Goal: Task Accomplishment & Management: Use online tool/utility

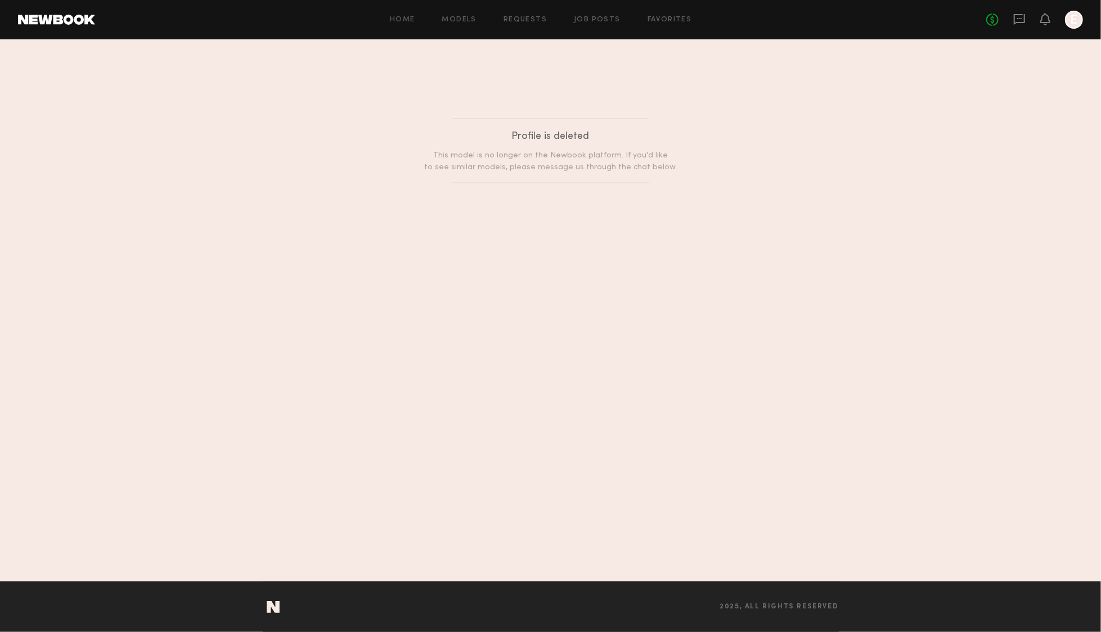
click at [455, 14] on div "Home Models Requests Job Posts Favorites Sign Out No fees up to $5,000 E" at bounding box center [589, 20] width 988 height 18
click at [455, 17] on link "Models" at bounding box center [459, 19] width 34 height 7
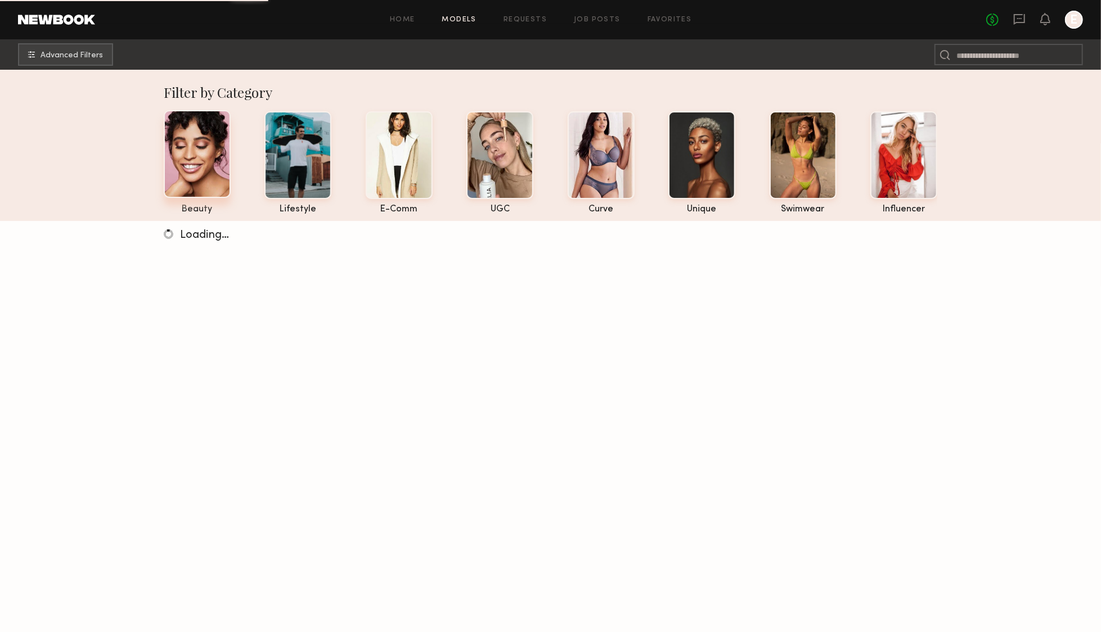
click at [199, 162] on div at bounding box center [197, 154] width 67 height 88
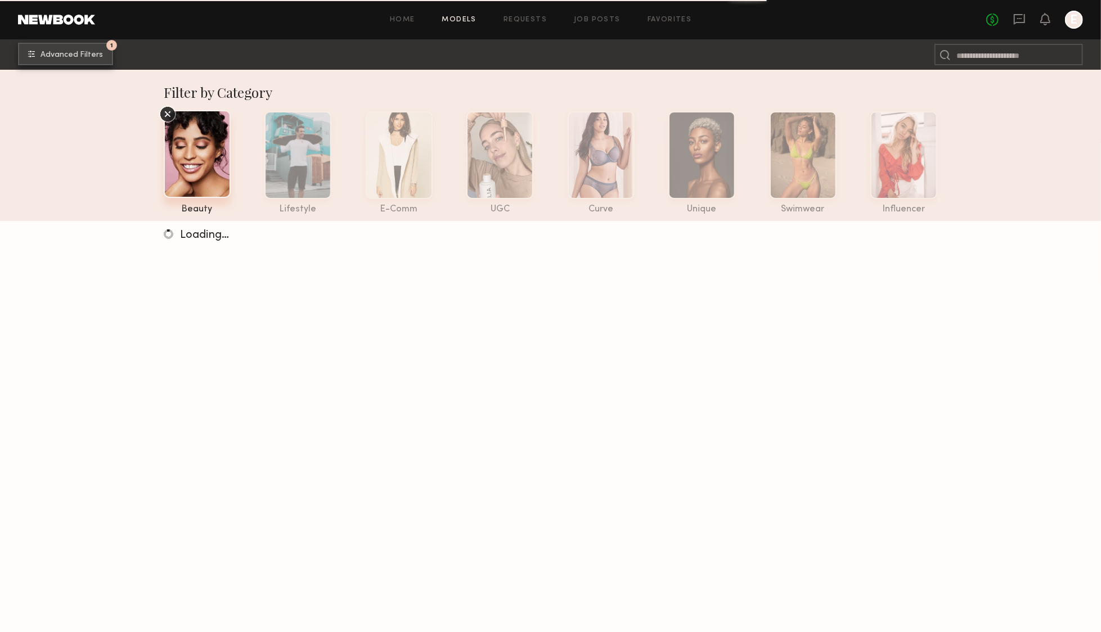
click at [89, 52] on span "Advanced Filters" at bounding box center [72, 55] width 62 height 8
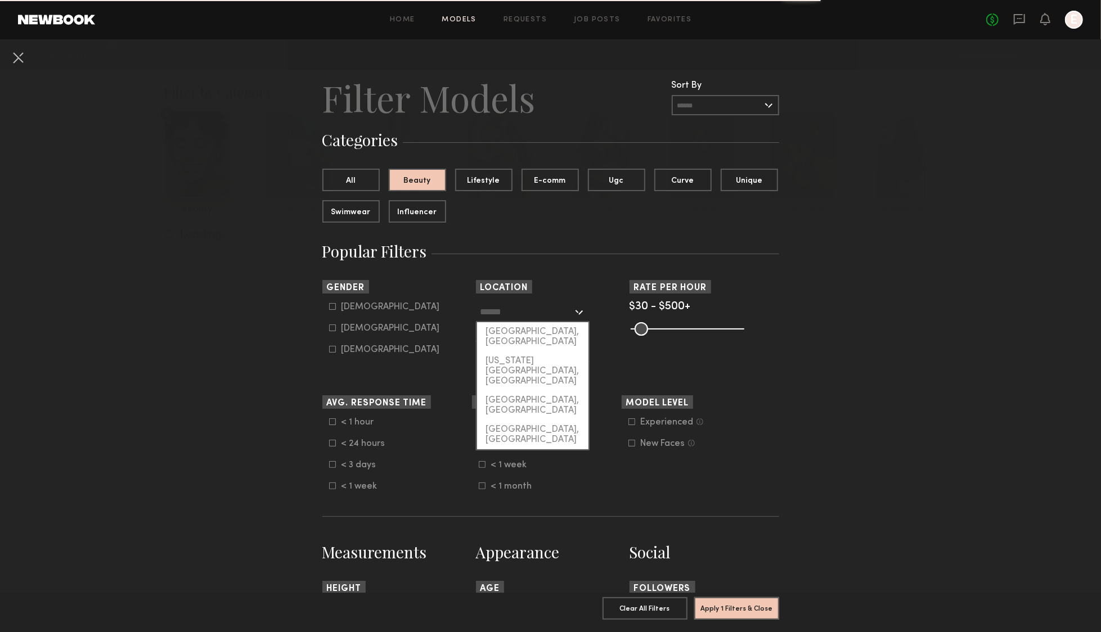
click at [493, 312] on input "text" at bounding box center [527, 311] width 92 height 19
click at [493, 308] on input "text" at bounding box center [527, 311] width 92 height 19
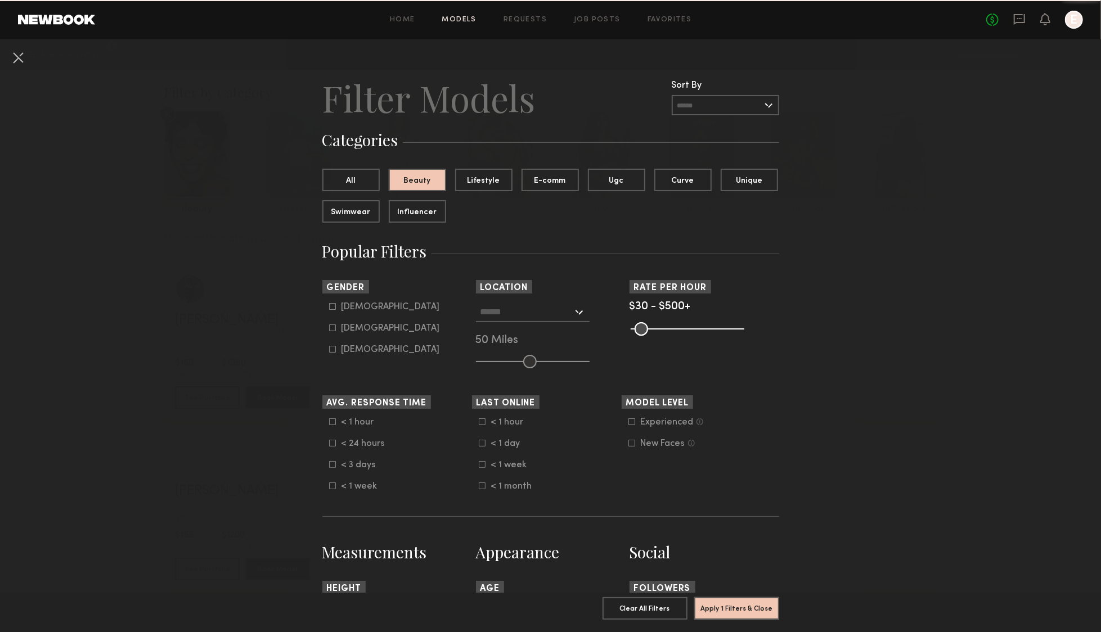
click at [589, 292] on header "Location" at bounding box center [551, 286] width 150 height 13
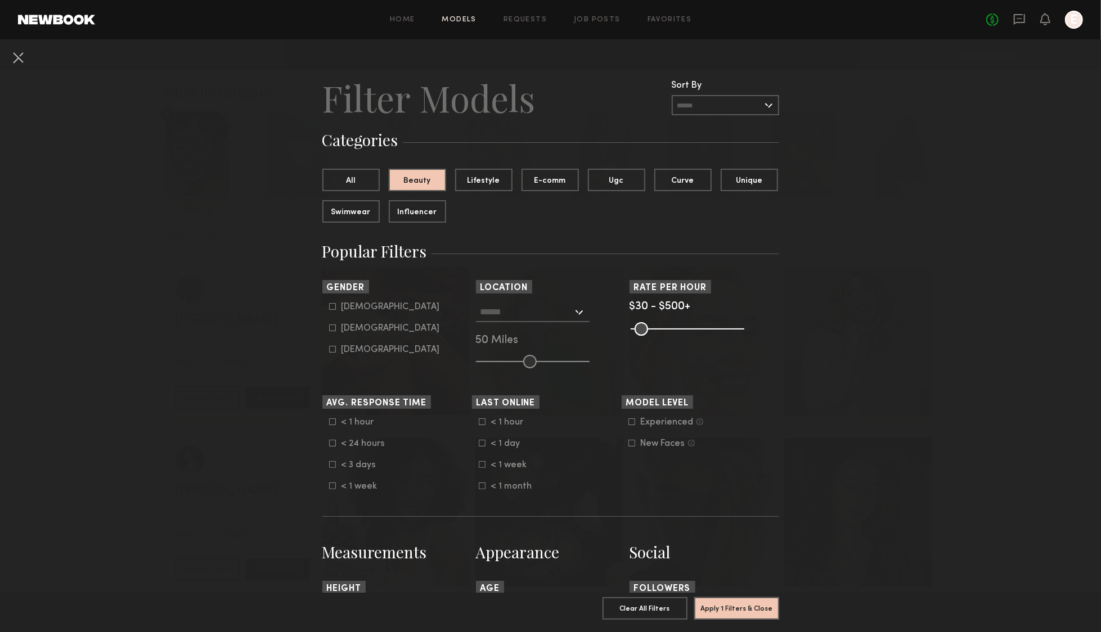
click at [329, 323] on form "[DEMOGRAPHIC_DATA] [DEMOGRAPHIC_DATA] [DEMOGRAPHIC_DATA]" at bounding box center [400, 328] width 143 height 53
click at [333, 329] on icon at bounding box center [332, 328] width 7 height 7
type input "**"
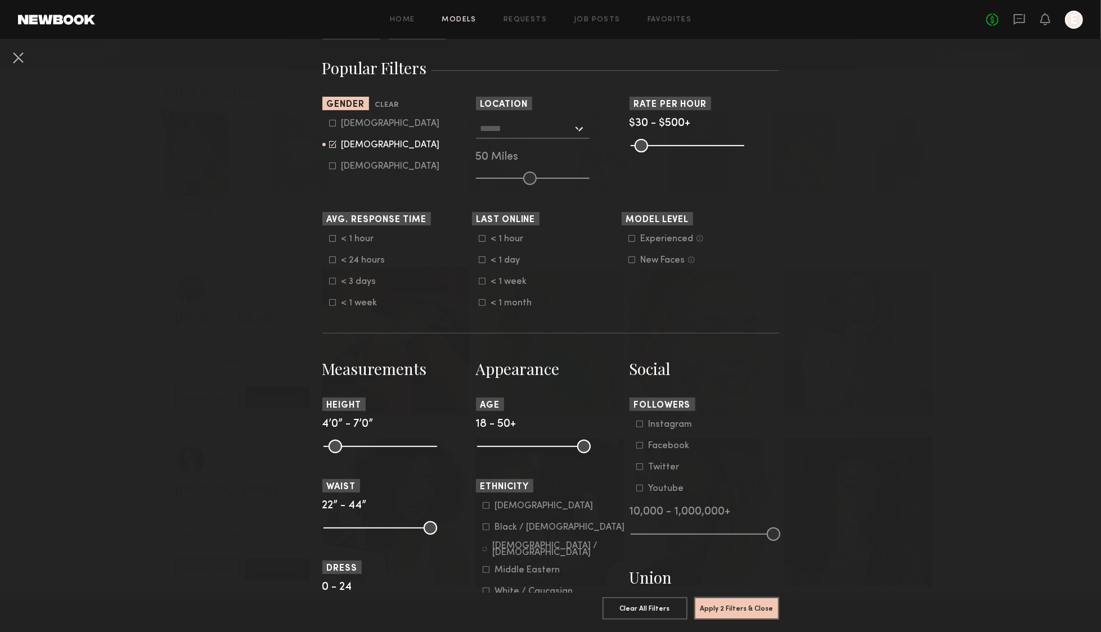
scroll to position [196, 0]
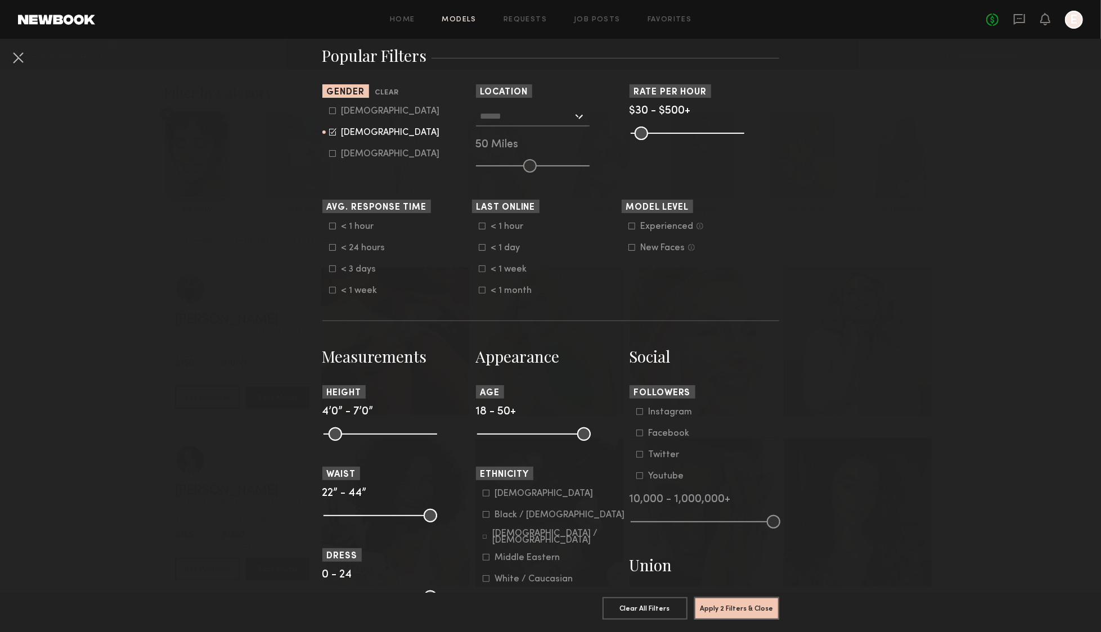
click at [488, 512] on common-framework-checkbox "Black / [DEMOGRAPHIC_DATA]" at bounding box center [554, 515] width 143 height 10
click at [491, 518] on label "Black / [DEMOGRAPHIC_DATA]" at bounding box center [554, 514] width 142 height 7
drag, startPoint x: 483, startPoint y: 442, endPoint x: 502, endPoint y: 435, distance: 20.0
drag, startPoint x: 482, startPoint y: 432, endPoint x: 519, endPoint y: 430, distance: 37.7
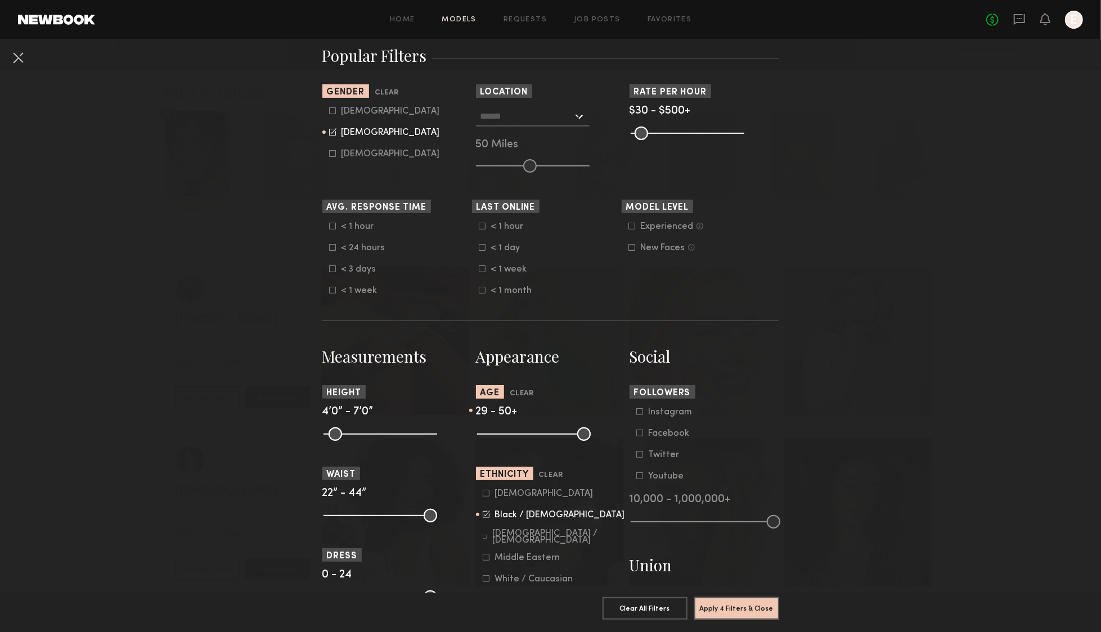
click at [519, 430] on input "range" at bounding box center [534, 435] width 114 height 14
click at [523, 430] on input "range" at bounding box center [534, 435] width 114 height 14
click at [530, 432] on common-range-minmax at bounding box center [533, 434] width 114 height 14
drag, startPoint x: 522, startPoint y: 433, endPoint x: 547, endPoint y: 434, distance: 25.4
type input "**"
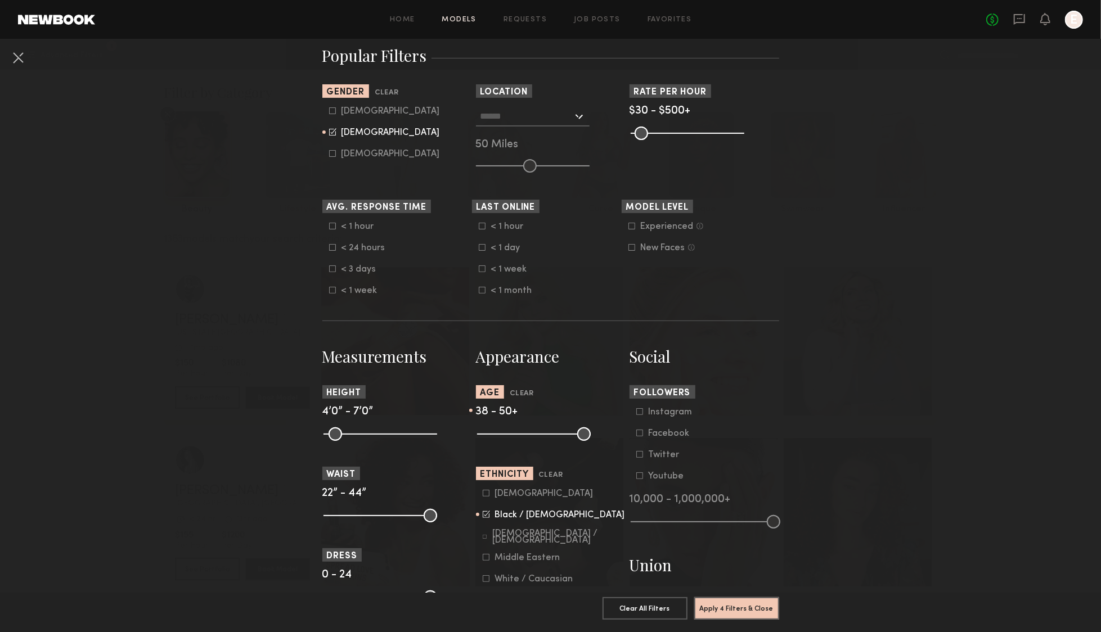
click at [547, 434] on input "range" at bounding box center [534, 435] width 114 height 14
click at [721, 619] on button "Apply 4 Filters & Close" at bounding box center [736, 608] width 85 height 23
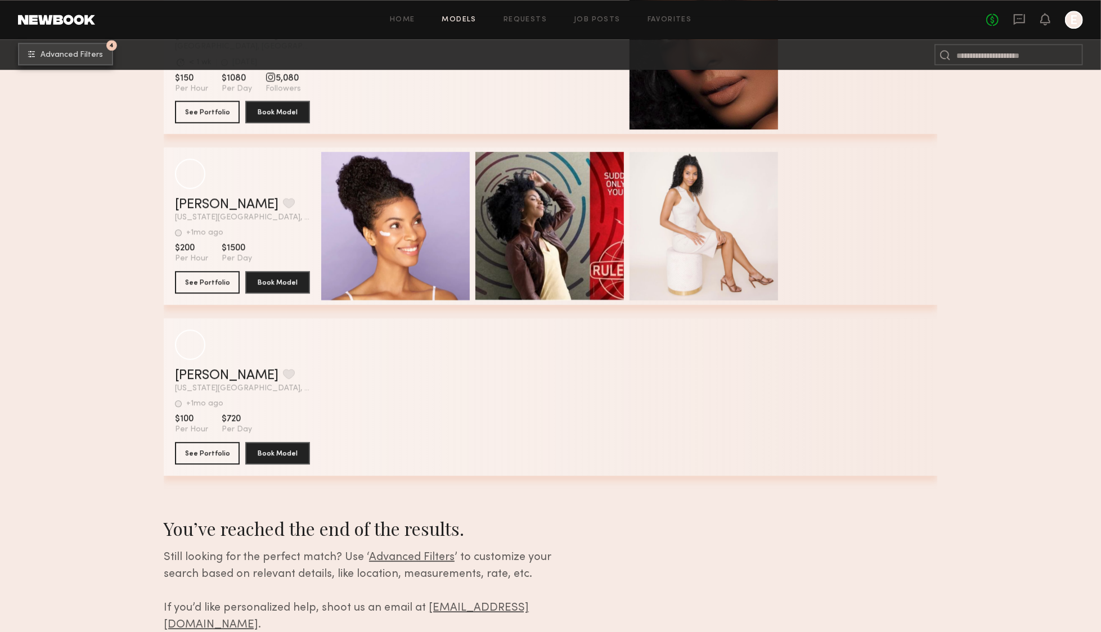
scroll to position [2373, 0]
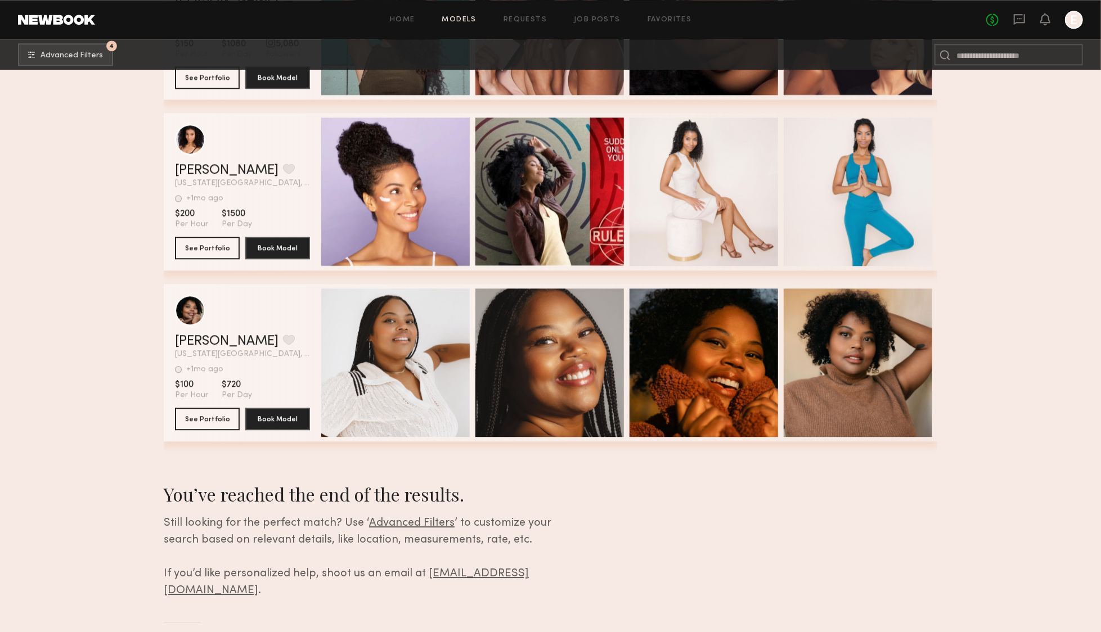
click at [470, 25] on div "Home Models Requests Job Posts Favorites Sign Out No fees up to $5,000 E" at bounding box center [589, 20] width 988 height 18
click at [89, 57] on span "Advanced Filters" at bounding box center [72, 55] width 62 height 8
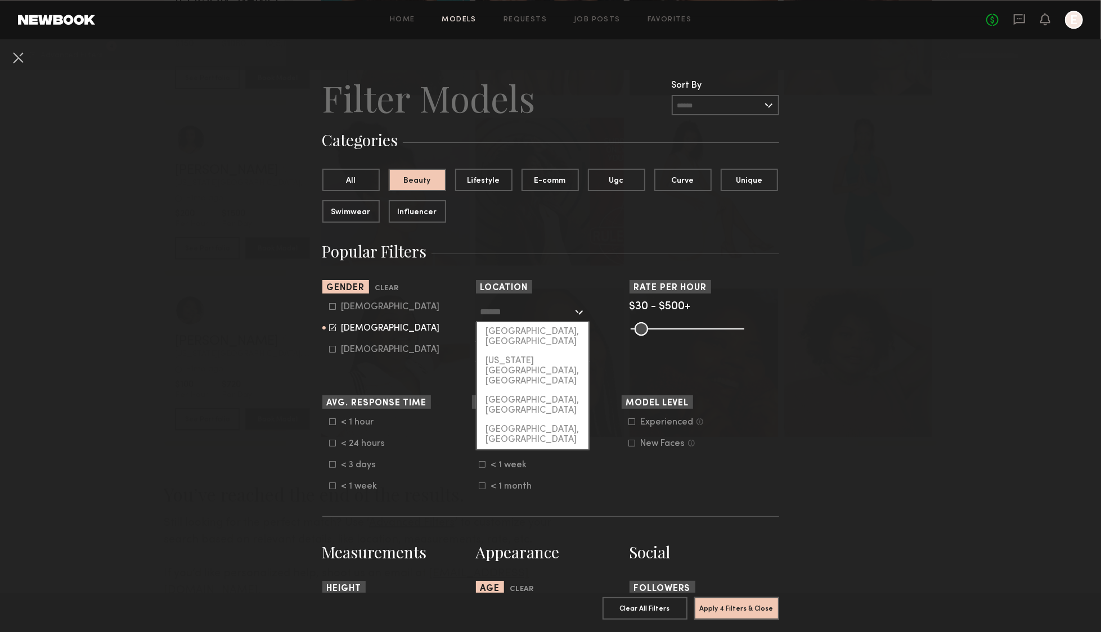
click at [525, 306] on input "text" at bounding box center [527, 311] width 92 height 19
click at [519, 352] on div "[US_STATE][GEOGRAPHIC_DATA], [GEOGRAPHIC_DATA]" at bounding box center [532, 371] width 111 height 39
type input "**********"
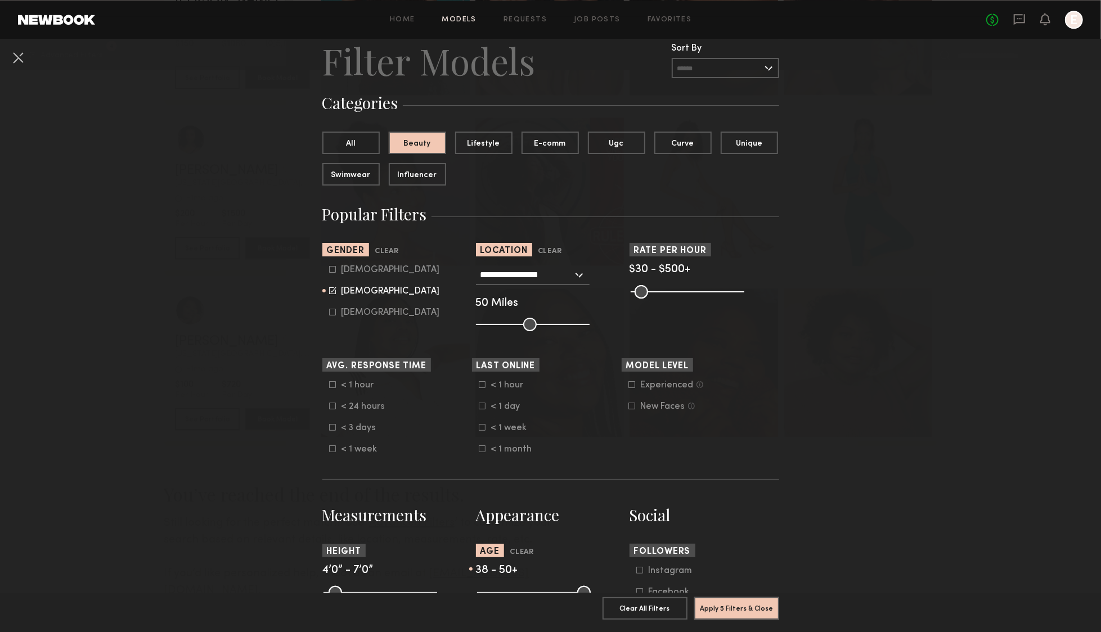
scroll to position [30, 0]
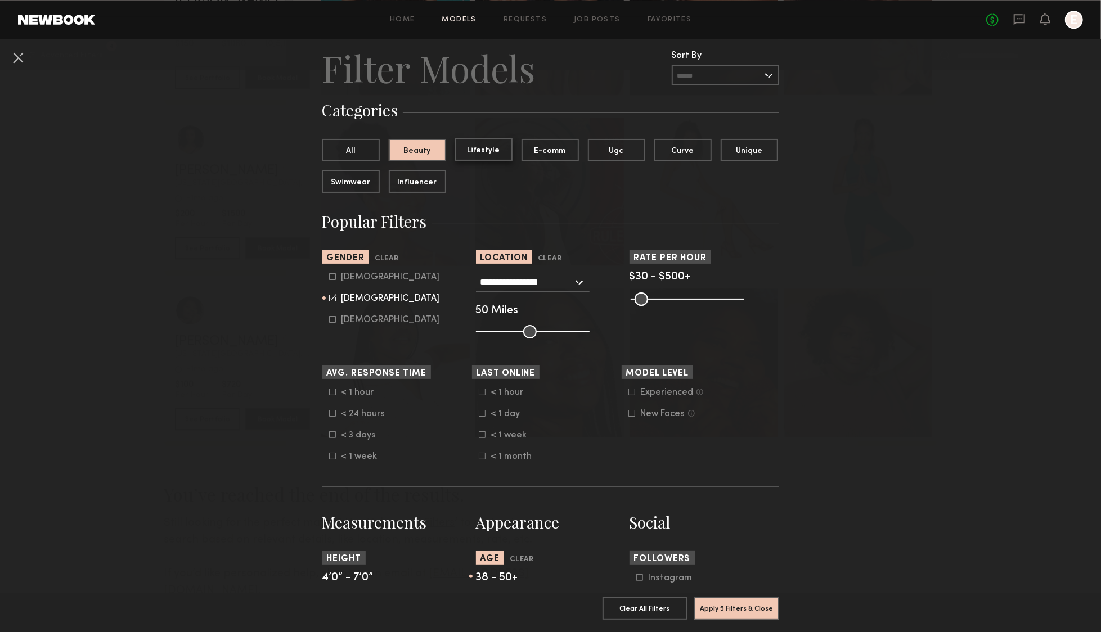
click at [467, 154] on button "Lifestyle" at bounding box center [483, 149] width 57 height 23
click at [547, 148] on button "E-comm" at bounding box center [550, 149] width 57 height 23
click at [364, 150] on button "All" at bounding box center [350, 149] width 57 height 23
click at [748, 603] on button "Apply 4 Filters & Close" at bounding box center [736, 608] width 85 height 23
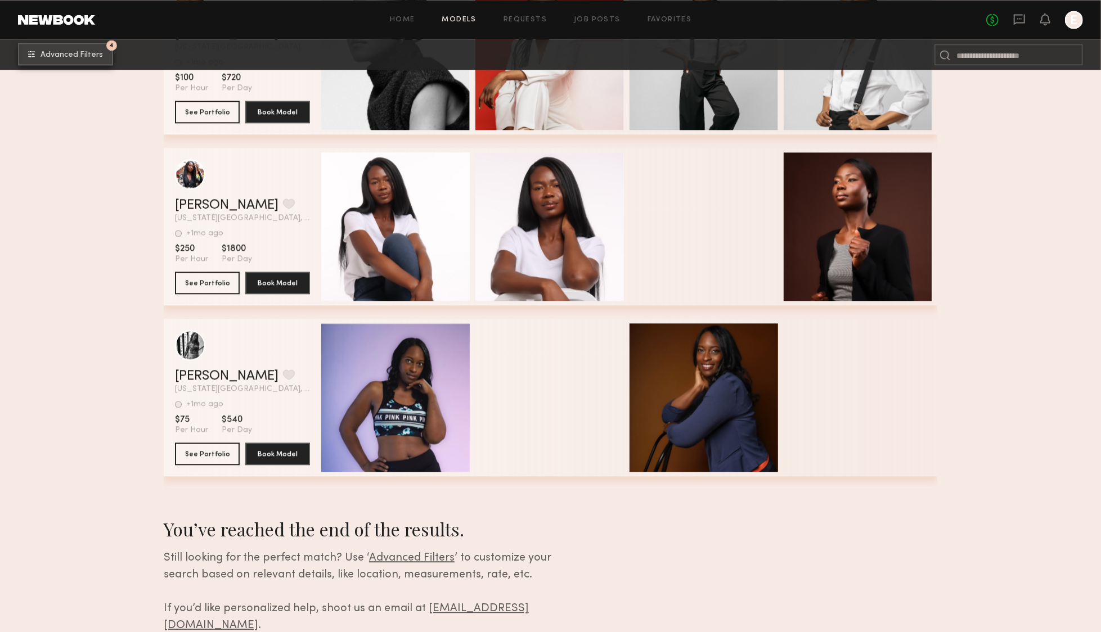
scroll to position [2031, 0]
